Goal: Check status: Check status

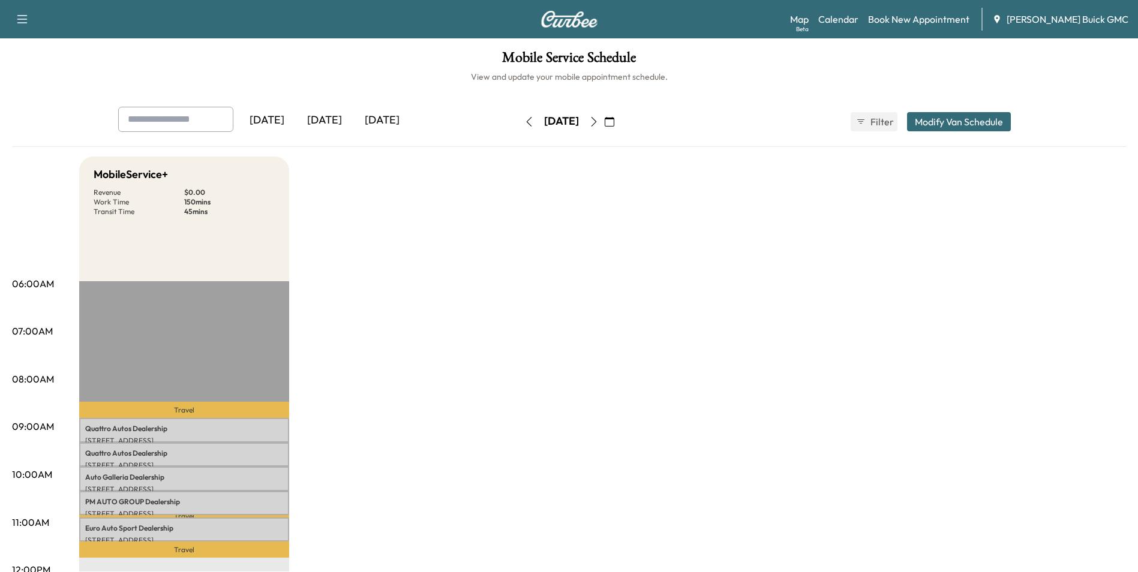
click at [599, 122] on icon "button" at bounding box center [594, 122] width 10 height 10
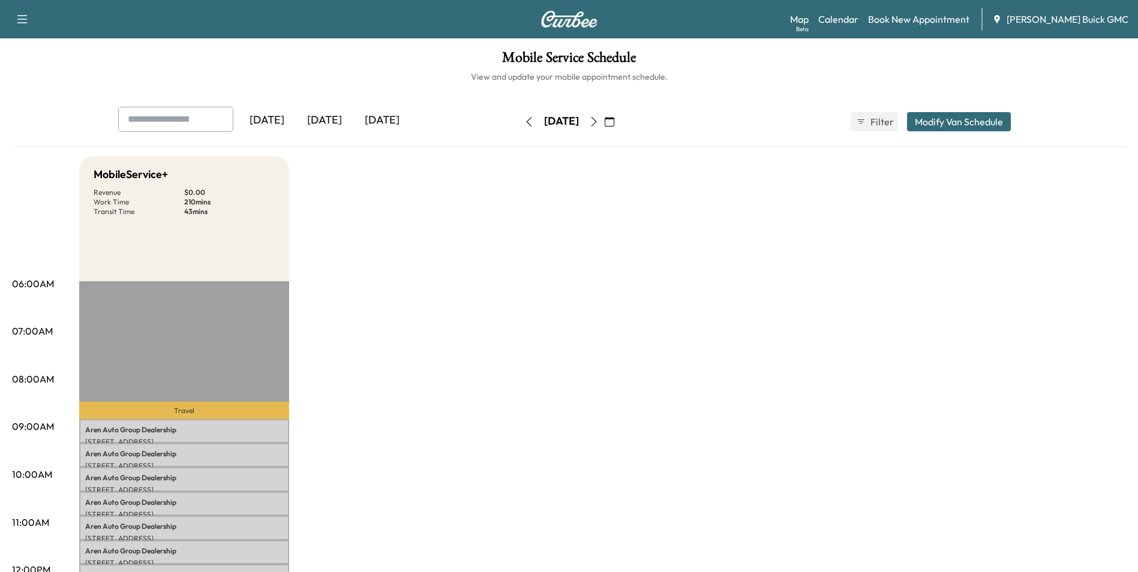
click at [524, 122] on icon "button" at bounding box center [529, 122] width 10 height 10
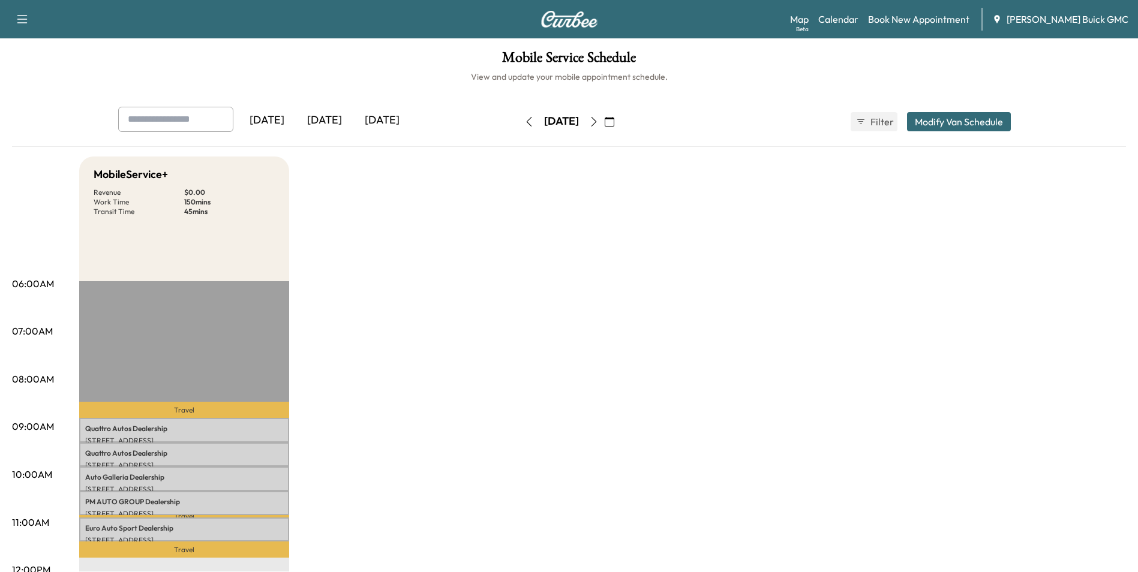
click at [524, 120] on icon "button" at bounding box center [529, 122] width 10 height 10
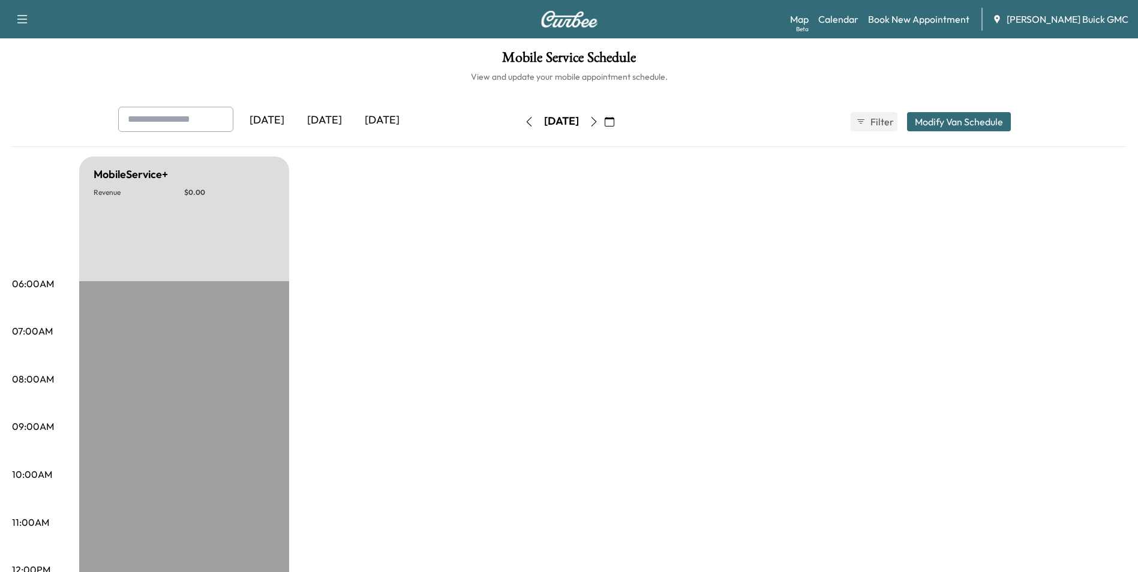
click at [526, 120] on icon "button" at bounding box center [528, 122] width 5 height 10
click at [524, 120] on icon "button" at bounding box center [529, 122] width 10 height 10
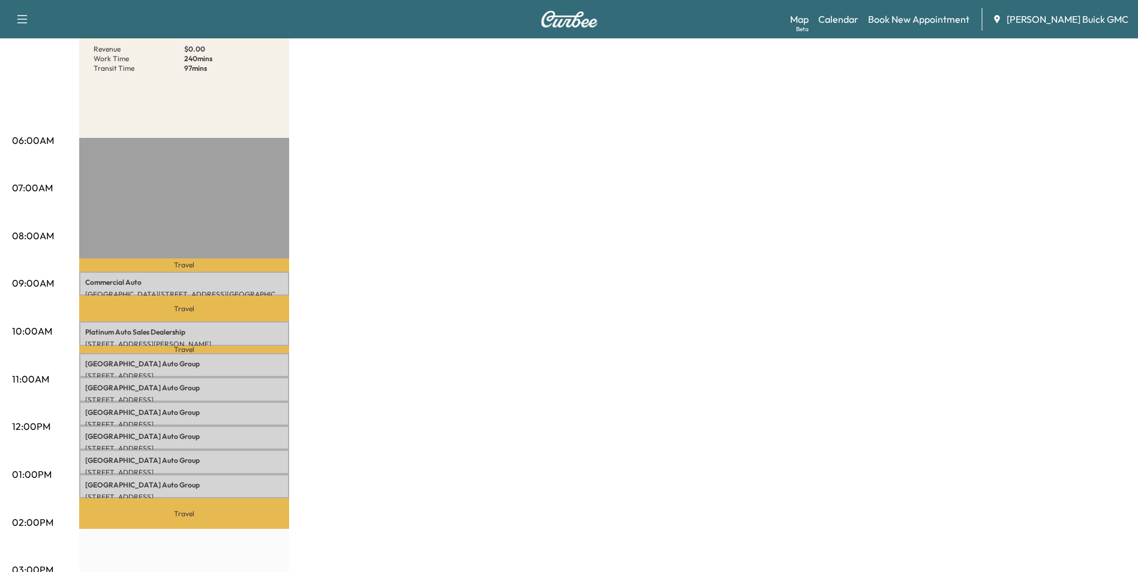
scroll to position [180, 0]
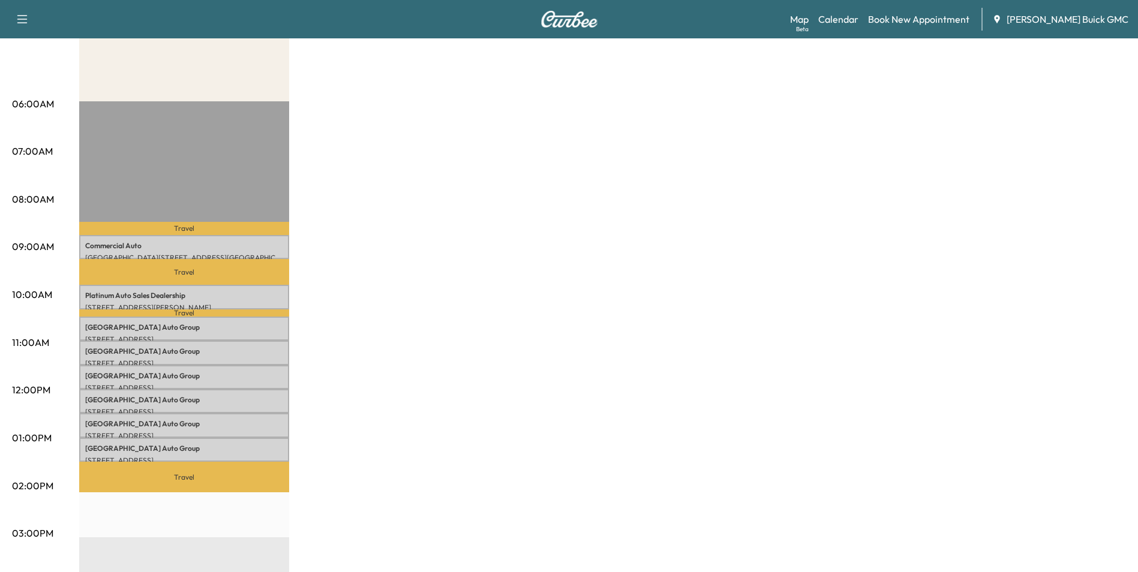
click at [583, 278] on div "MobileService+ Revenue $ 0.00 Work Time 240 mins Transit Time 97 mins Travel Co…" at bounding box center [602, 427] width 1047 height 900
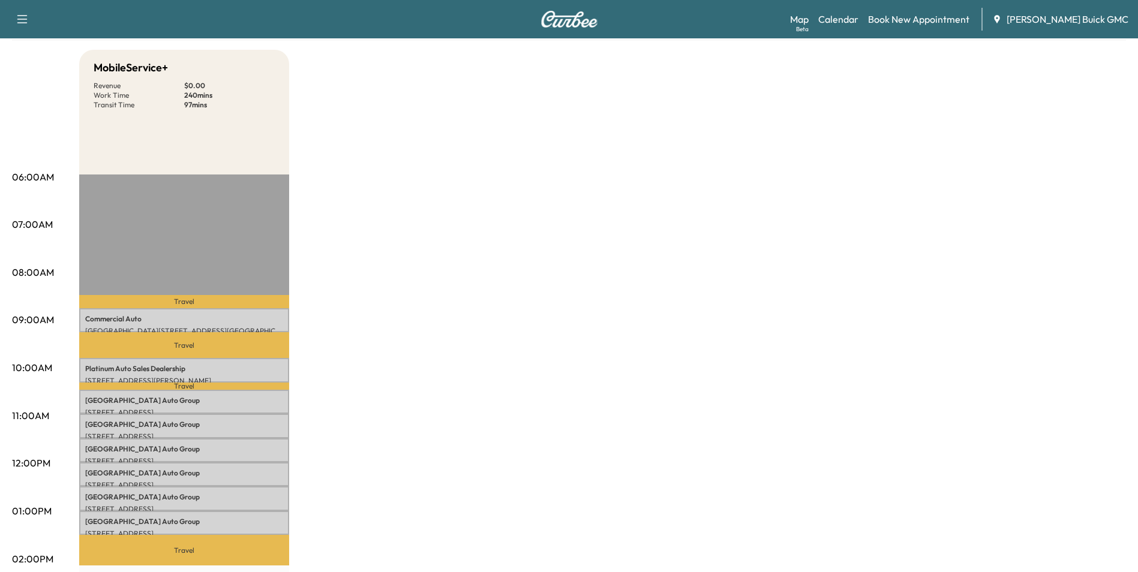
scroll to position [0, 0]
